Goal: Communication & Community: Share content

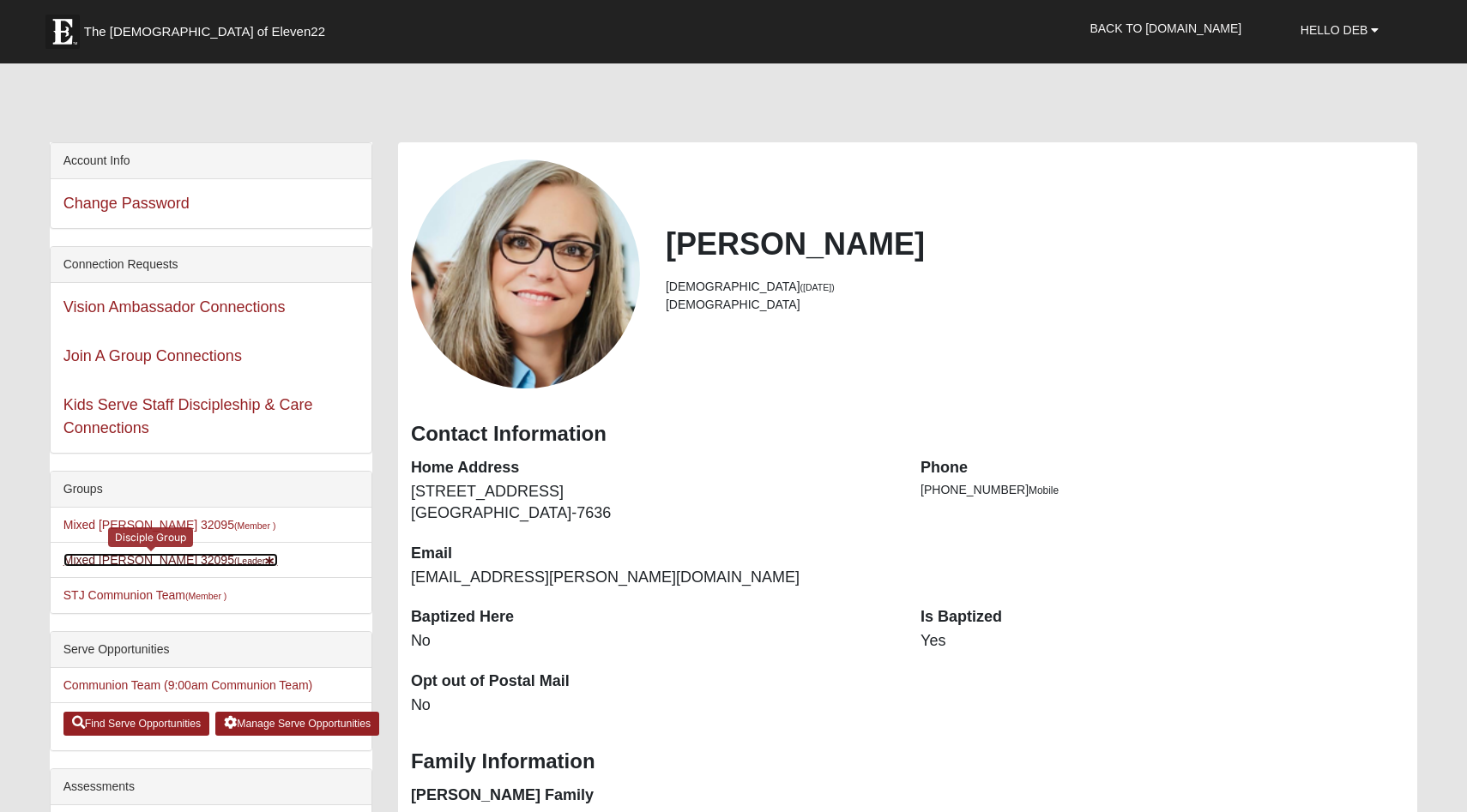
click at [148, 565] on link "Mixed [PERSON_NAME] 32095 (Leader )" at bounding box center [171, 560] width 215 height 13
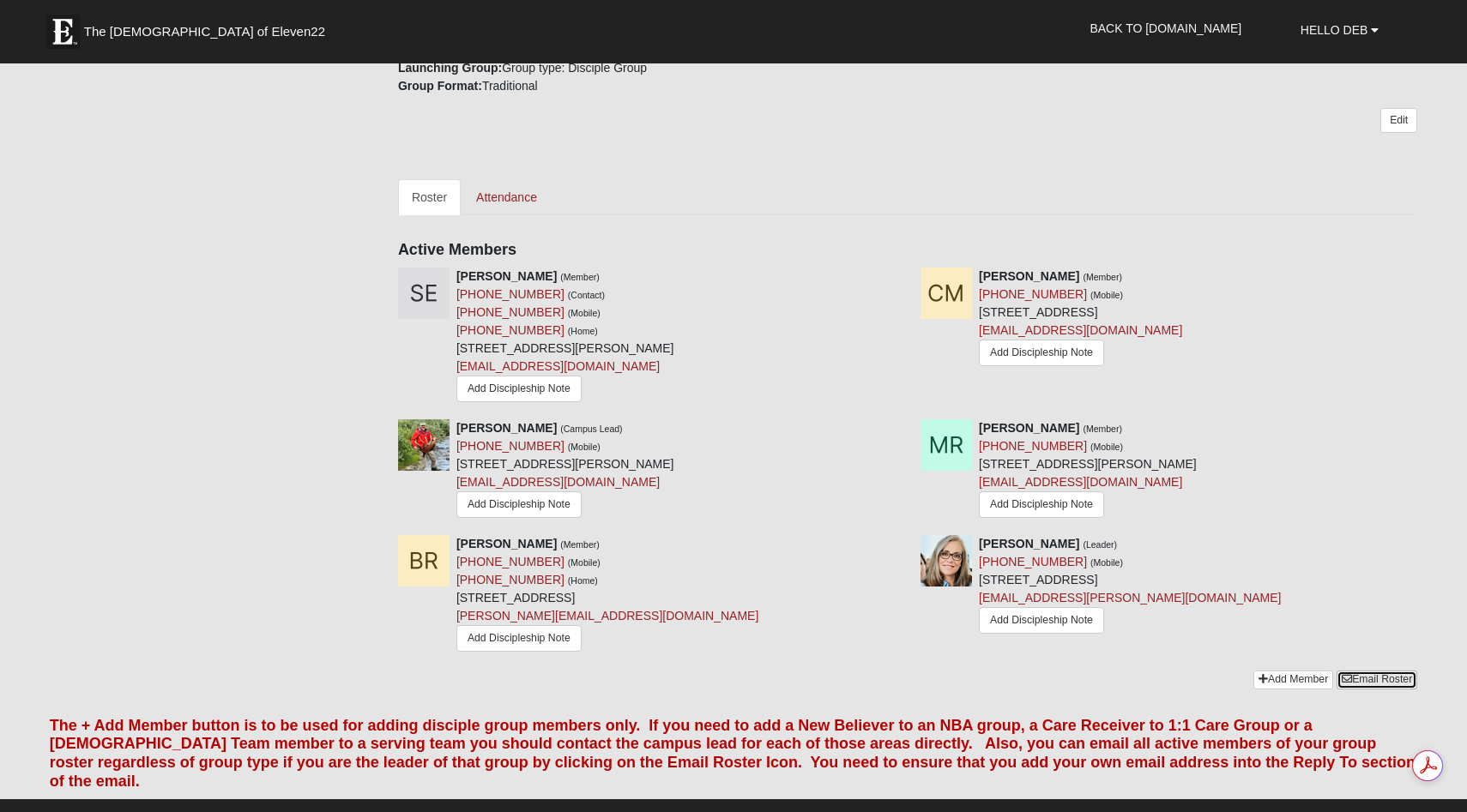
click at [1369, 678] on link "Email Roster" at bounding box center [1376, 679] width 80 height 18
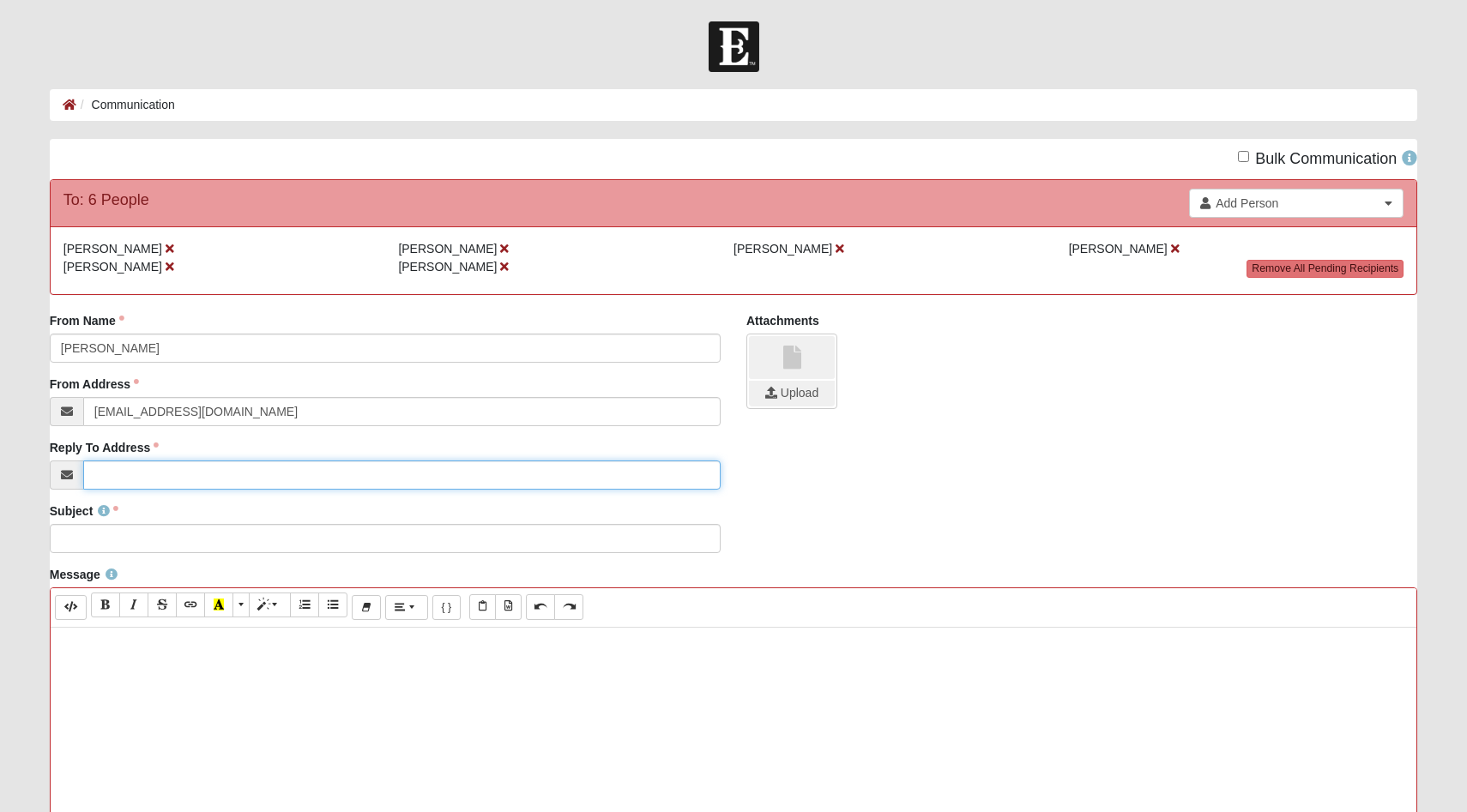
click at [94, 477] on input "Reply To Address" at bounding box center [402, 475] width 638 height 30
type input "[EMAIL_ADDRESS][PERSON_NAME][DOMAIN_NAME]"
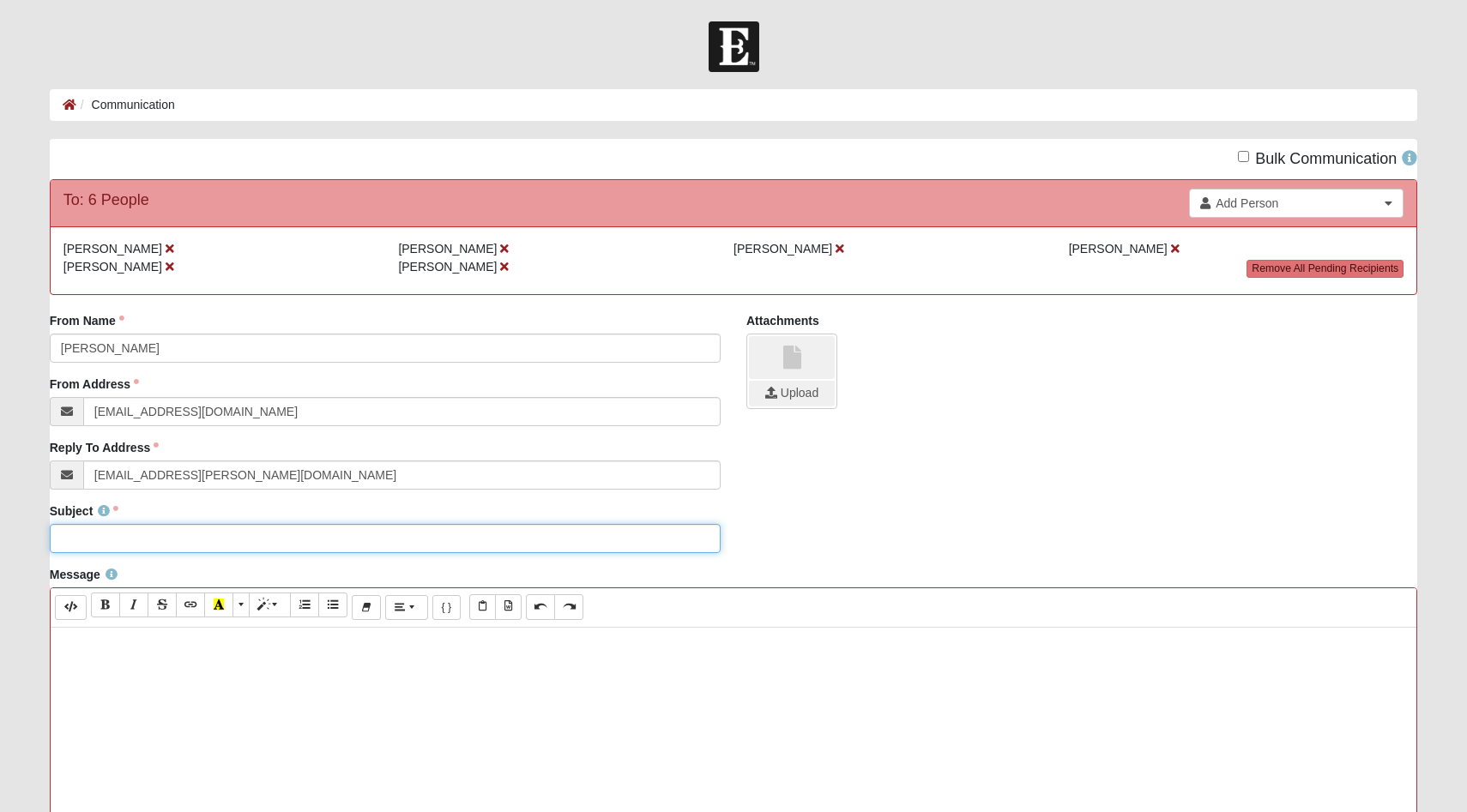
click at [125, 542] on input "Subject" at bounding box center [385, 538] width 671 height 30
type input "Single's DGroup [DATE] 6:30 PM"
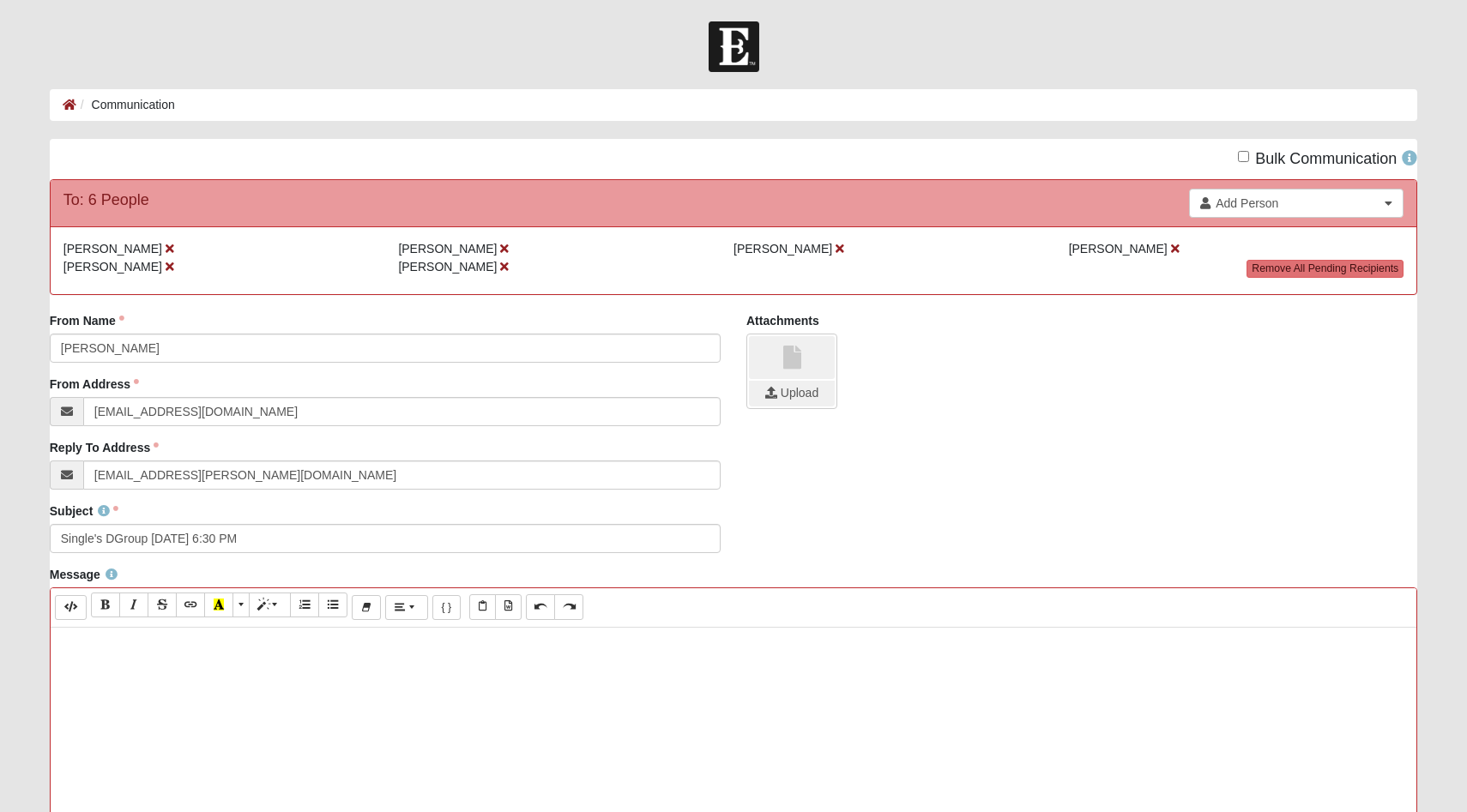
click at [80, 644] on p at bounding box center [734, 645] width 1350 height 18
click at [135, 647] on p "Hey [DEMOGRAPHIC_DATA]!" at bounding box center [734, 645] width 1350 height 18
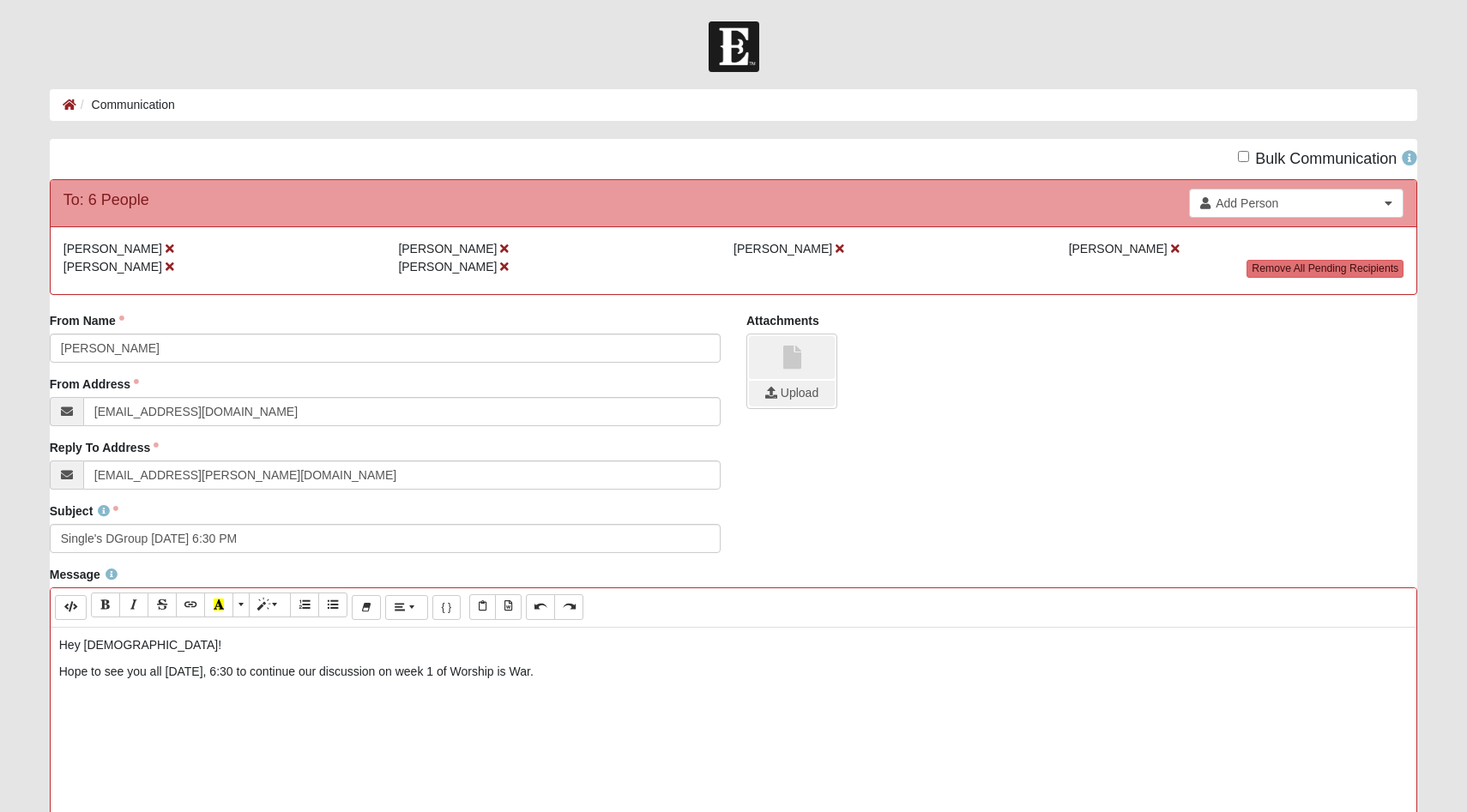
click at [546, 673] on p "Hope to see you all [DATE], 6:30 to continue our discussion on week 1 of Worshi…" at bounding box center [734, 672] width 1350 height 18
click at [1011, 673] on p "Hope to see you all [DATE], 6:30 to continue our discussion on week 1 of Worshi…" at bounding box center [734, 672] width 1350 height 18
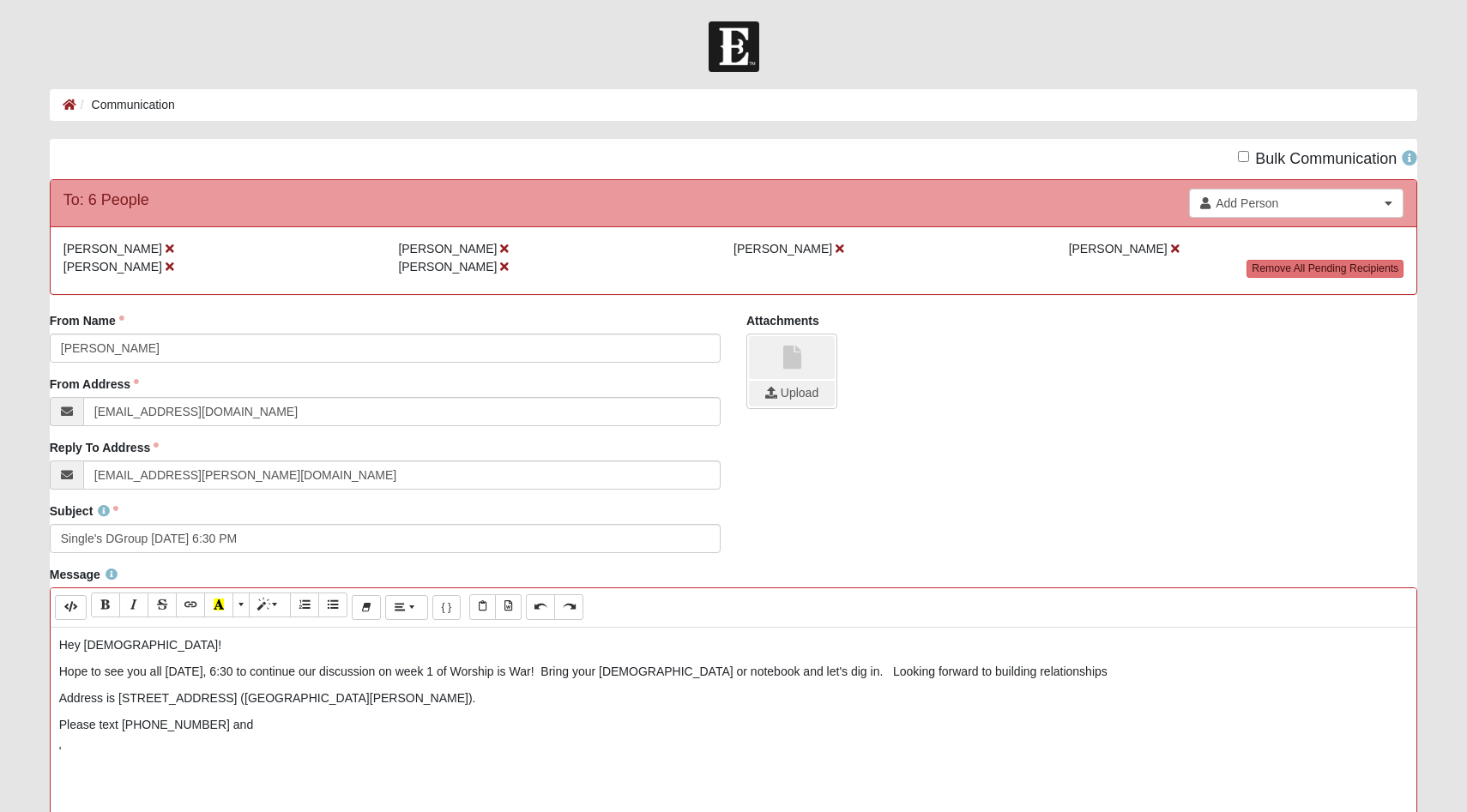
click at [97, 726] on p "Please text [PHONE_NUMBER] and" at bounding box center [734, 724] width 1350 height 18
click at [290, 722] on p "Please RSVP via text @ [PHONE_NUMBER] and" at bounding box center [734, 724] width 1350 height 18
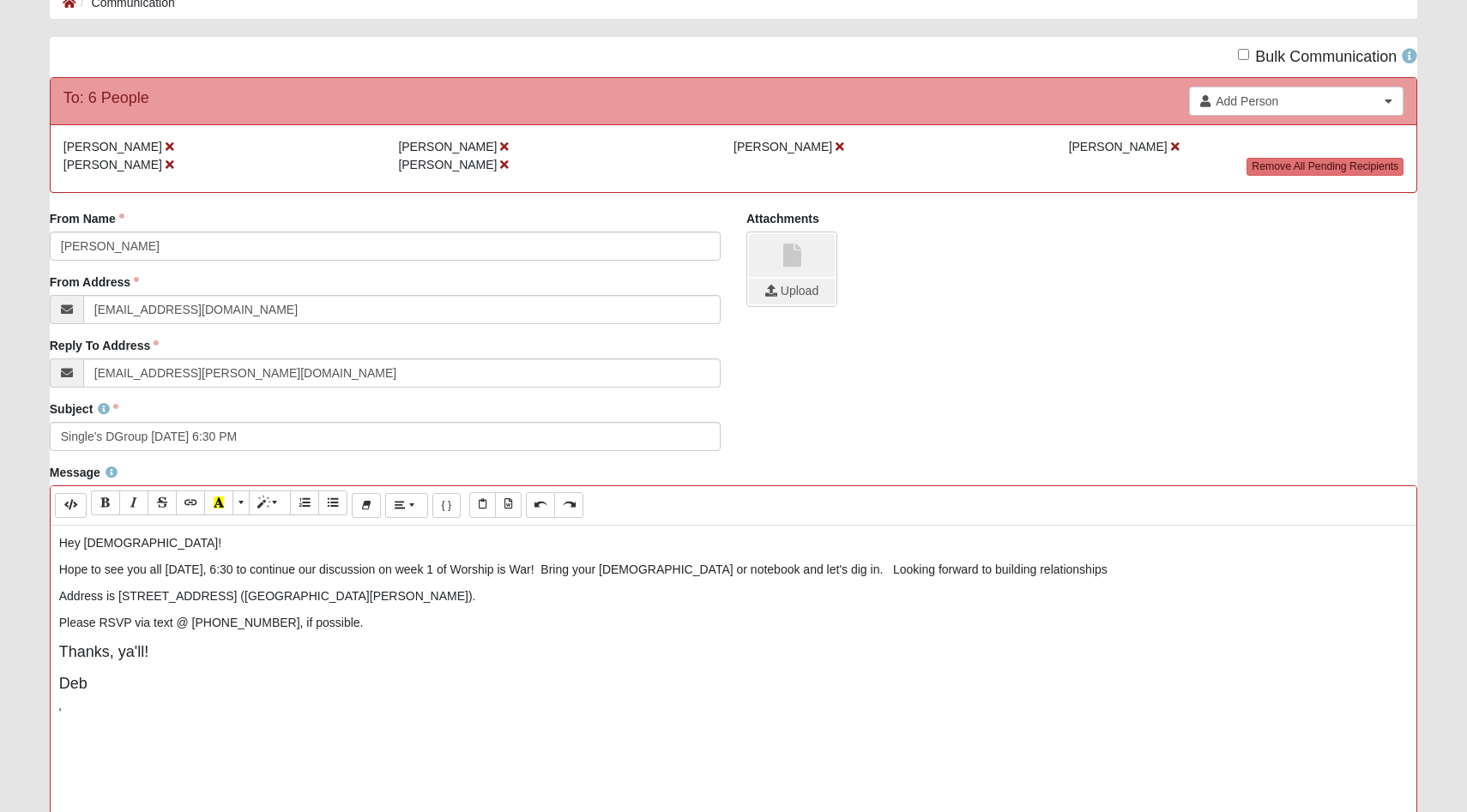
scroll to position [100, 0]
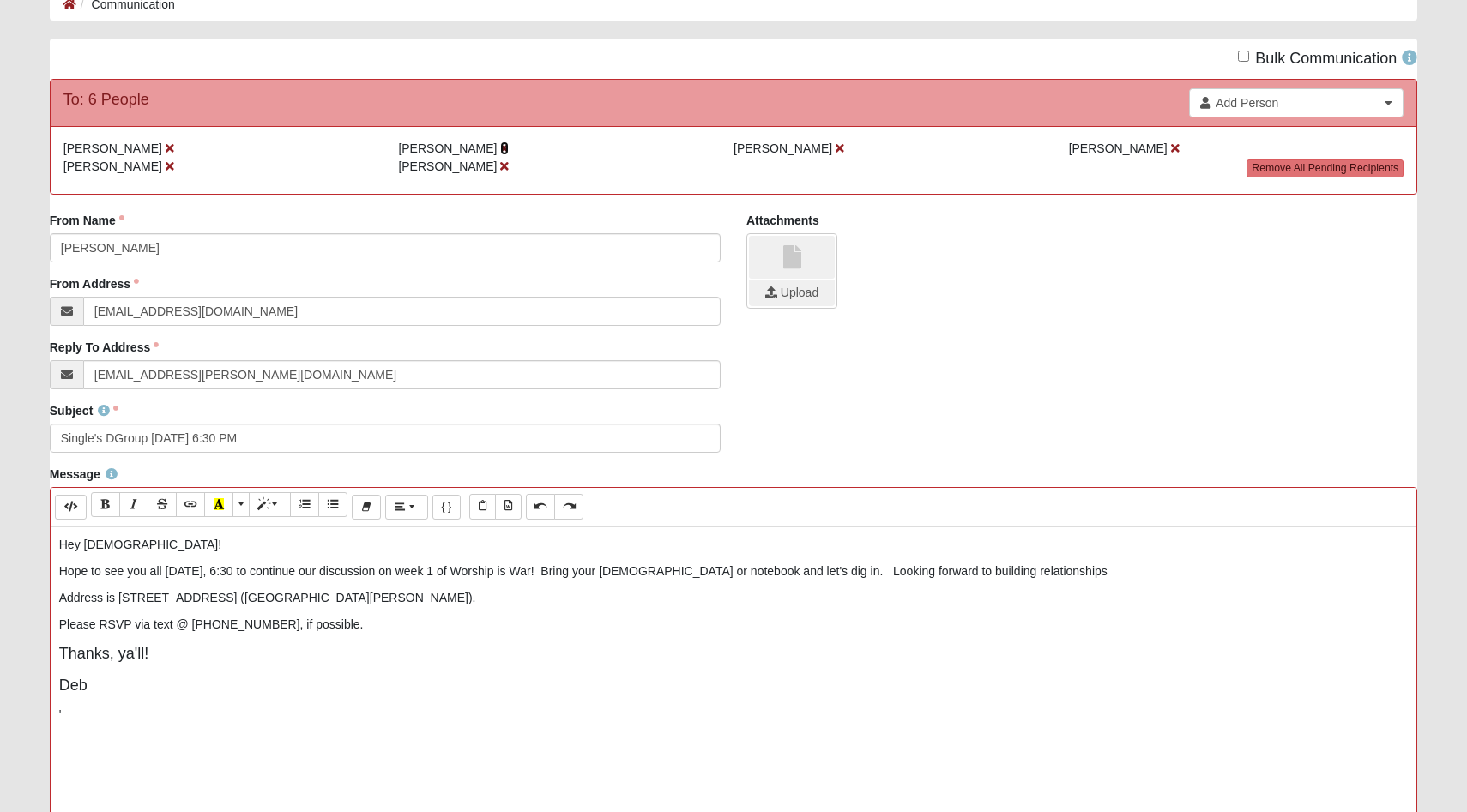
click at [500, 150] on icon at bounding box center [504, 148] width 9 height 12
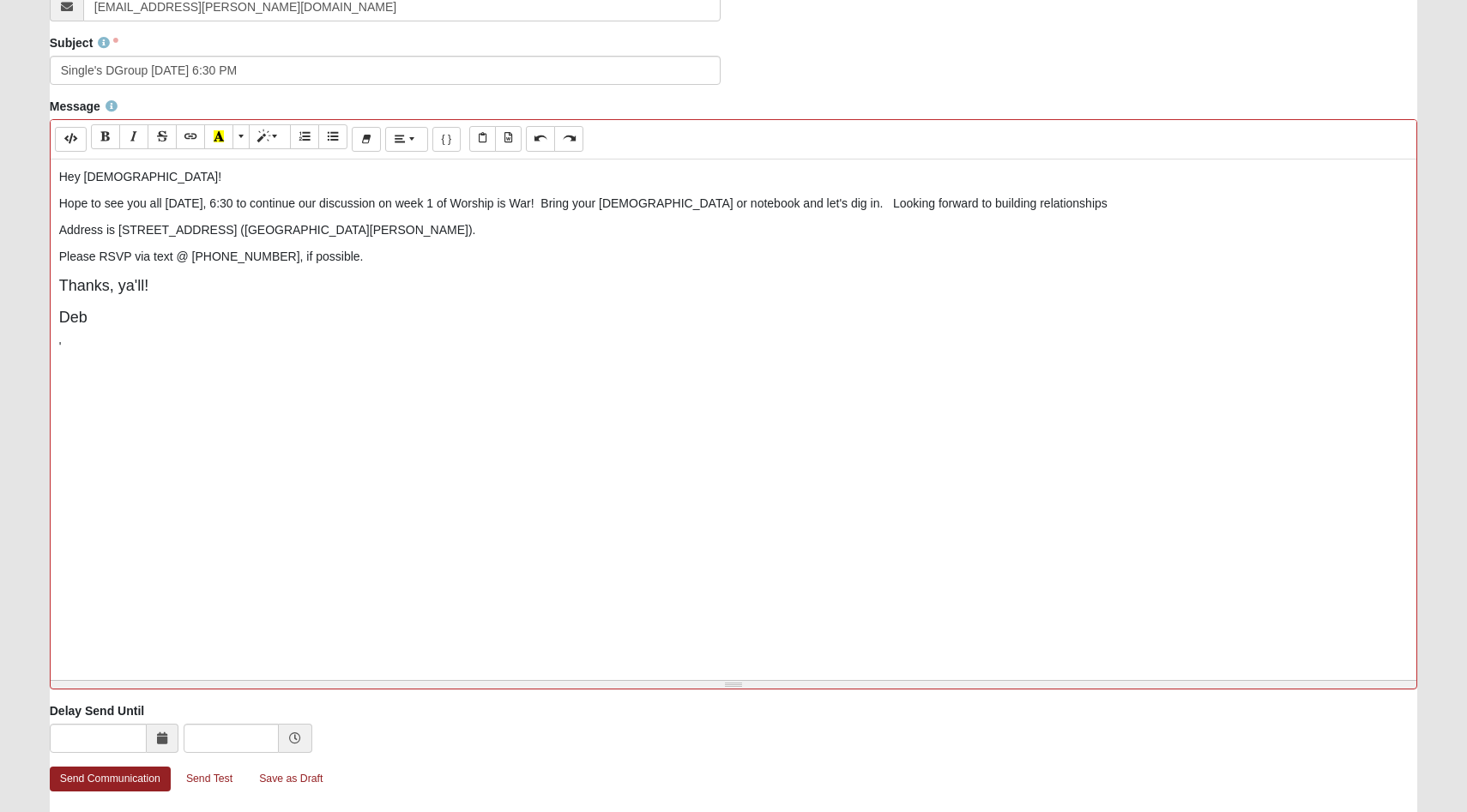
scroll to position [539, 0]
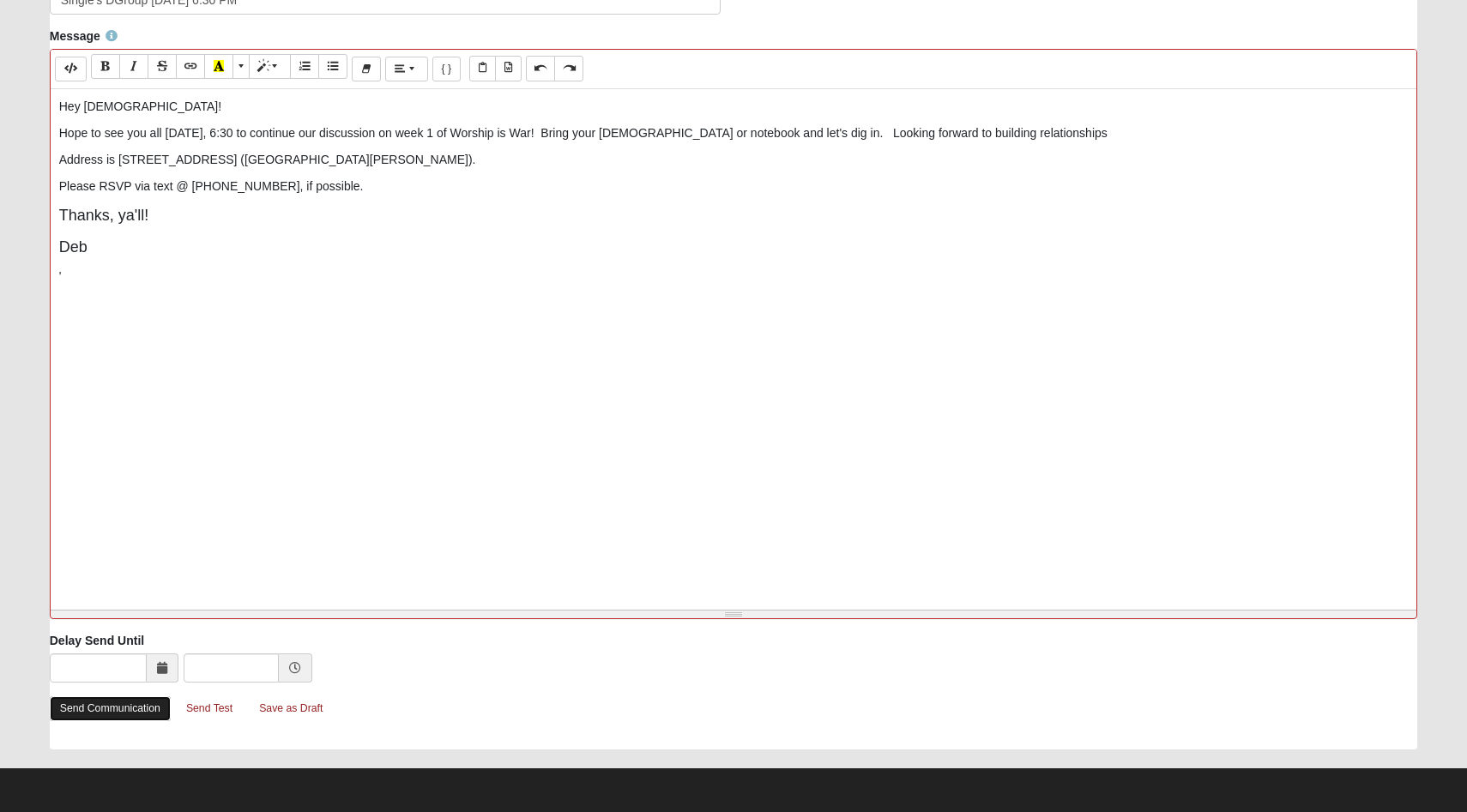
click at [97, 705] on link "Send Communication" at bounding box center [110, 709] width 121 height 25
